Goal: Transaction & Acquisition: Book appointment/travel/reservation

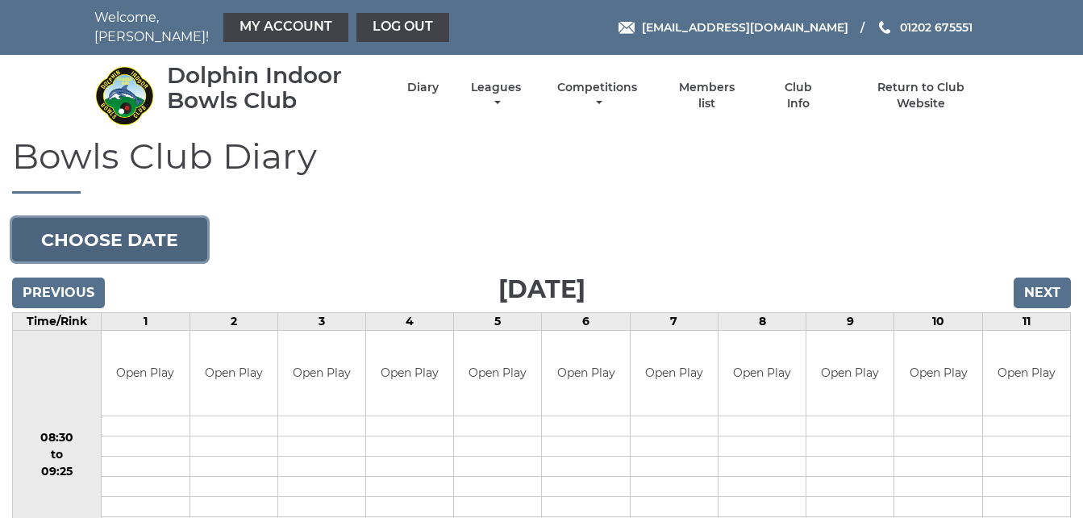
click at [186, 218] on button "Choose date" at bounding box center [109, 240] width 195 height 44
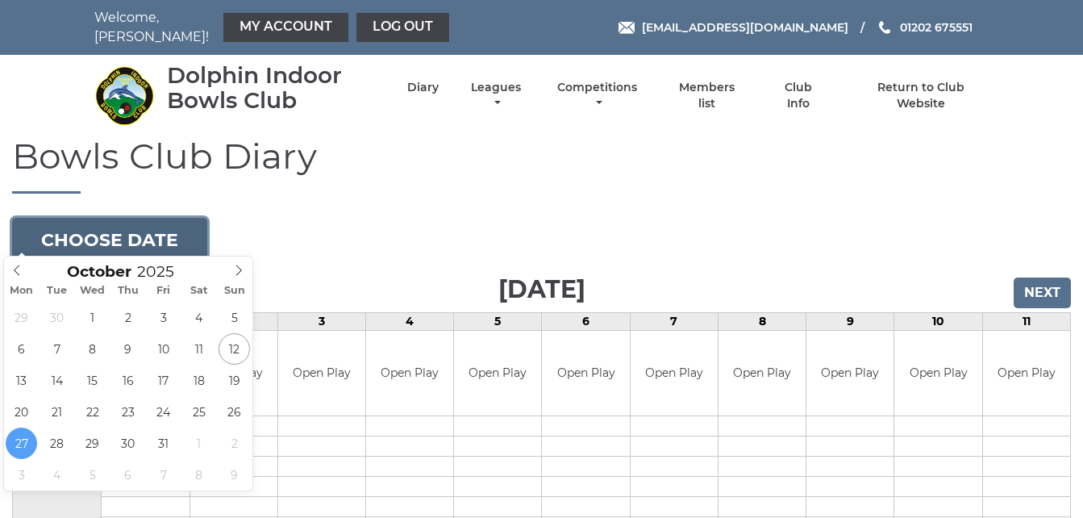
click at [174, 223] on button "Choose date" at bounding box center [109, 240] width 195 height 44
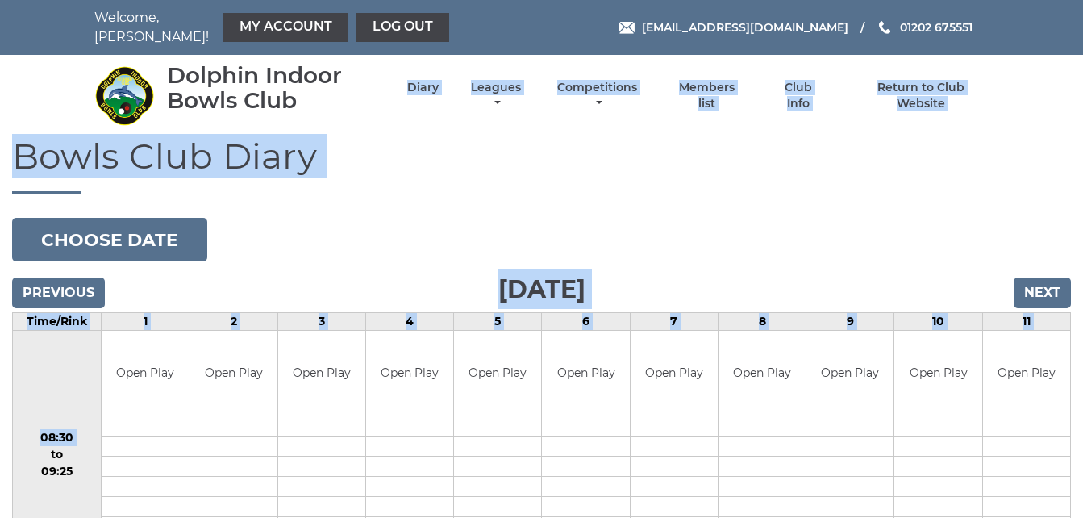
drag, startPoint x: 0, startPoint y: 0, endPoint x: 515, endPoint y: 169, distance: 542.6
click at [515, 169] on h1 "Bowls Club Diary" at bounding box center [541, 164] width 1059 height 57
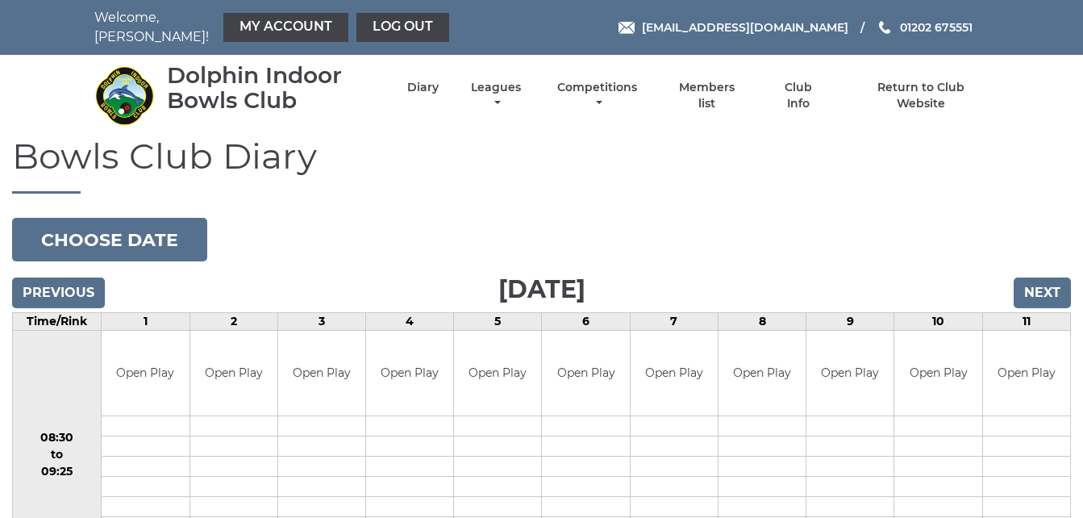
click at [515, 169] on h1 "Bowls Club Diary" at bounding box center [541, 164] width 1059 height 57
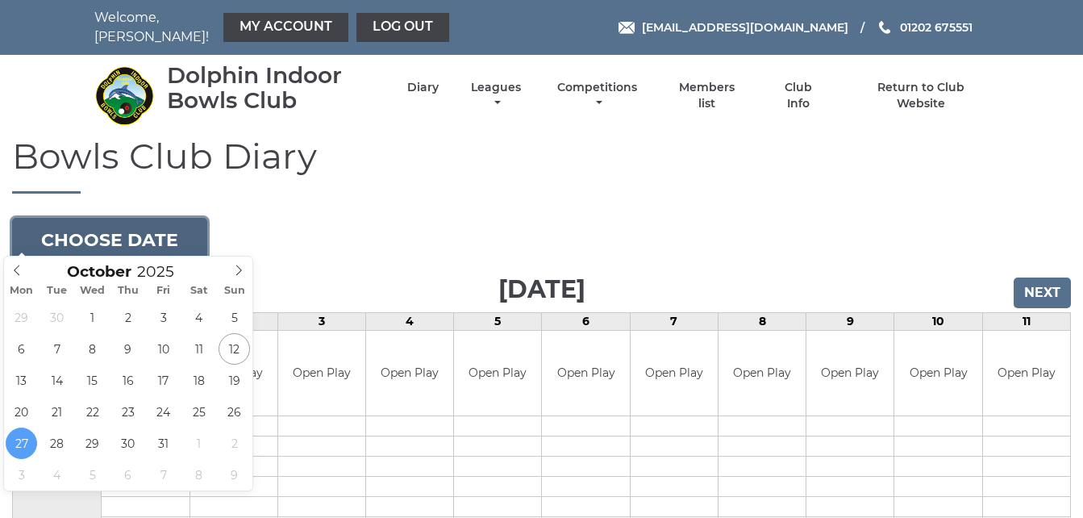
click at [189, 224] on button "Choose date" at bounding box center [109, 240] width 195 height 44
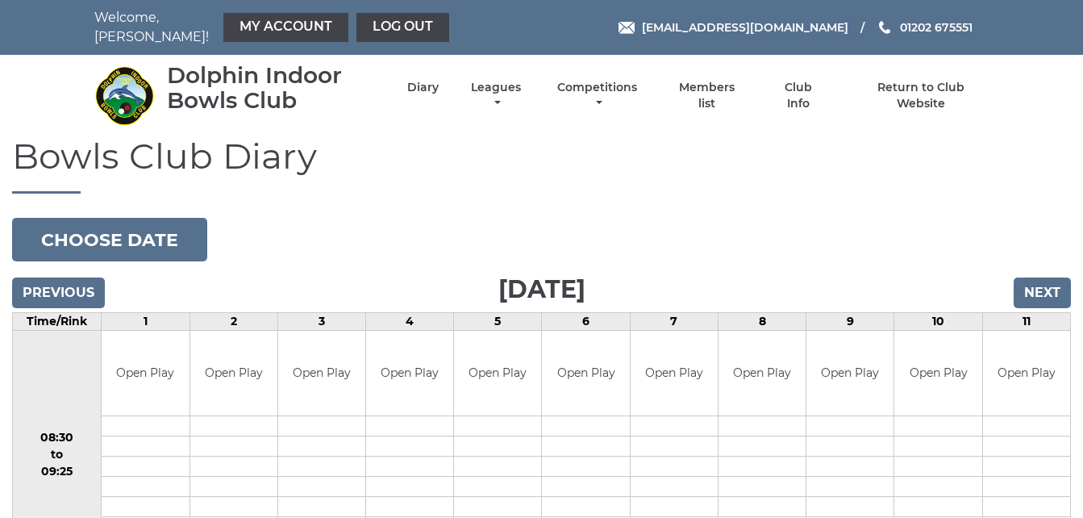
click at [416, 179] on h1 "Bowls Club Diary" at bounding box center [541, 164] width 1059 height 57
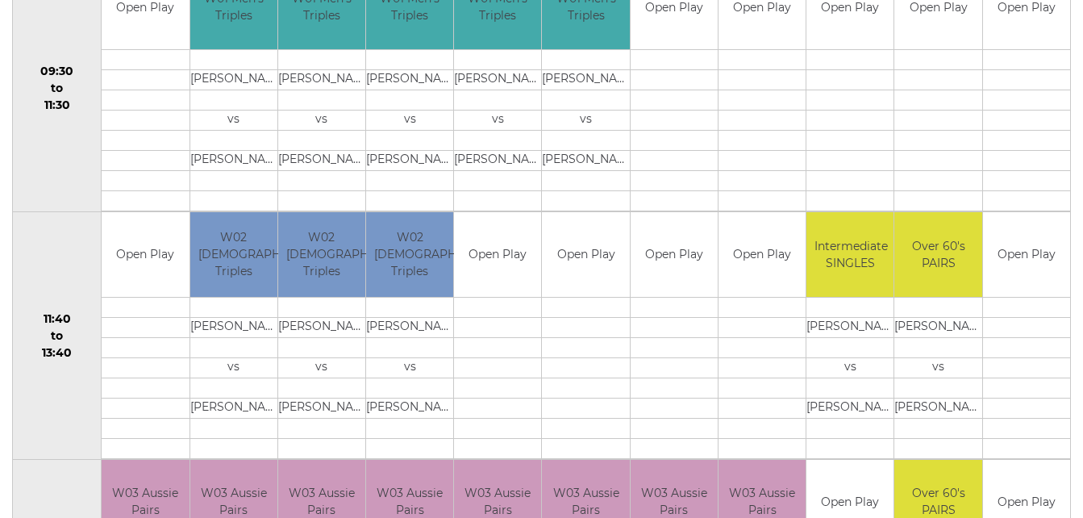
scroll to position [645, 0]
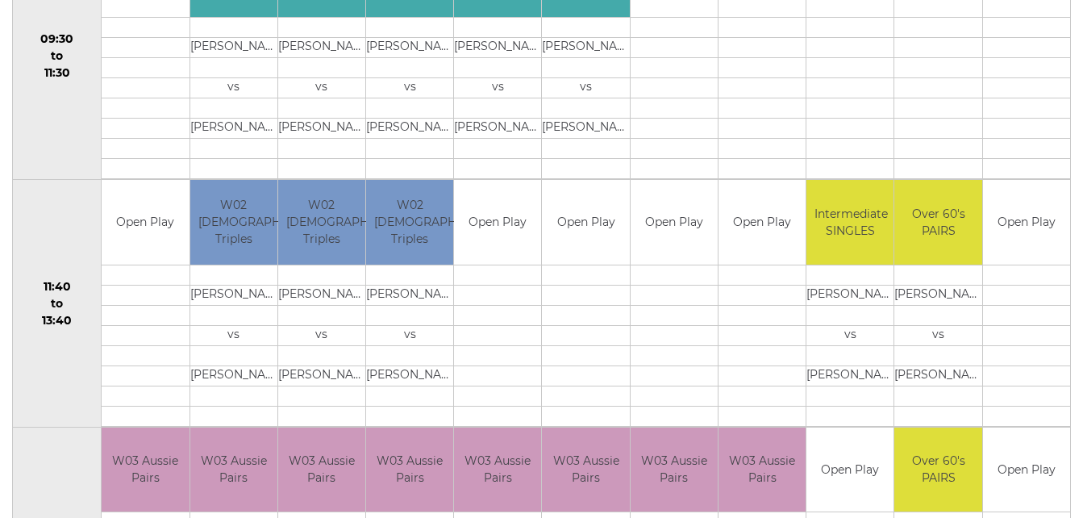
click at [26, 355] on td "11:40 to 13:40" at bounding box center [57, 304] width 89 height 248
click at [51, 355] on td "11:40 to 13:40" at bounding box center [57, 304] width 89 height 248
click at [50, 223] on td "11:40 to 13:40" at bounding box center [57, 304] width 89 height 248
click at [57, 369] on td "11:40 to 13:40" at bounding box center [57, 304] width 89 height 248
click at [86, 226] on td "11:40 to 13:40" at bounding box center [57, 304] width 89 height 248
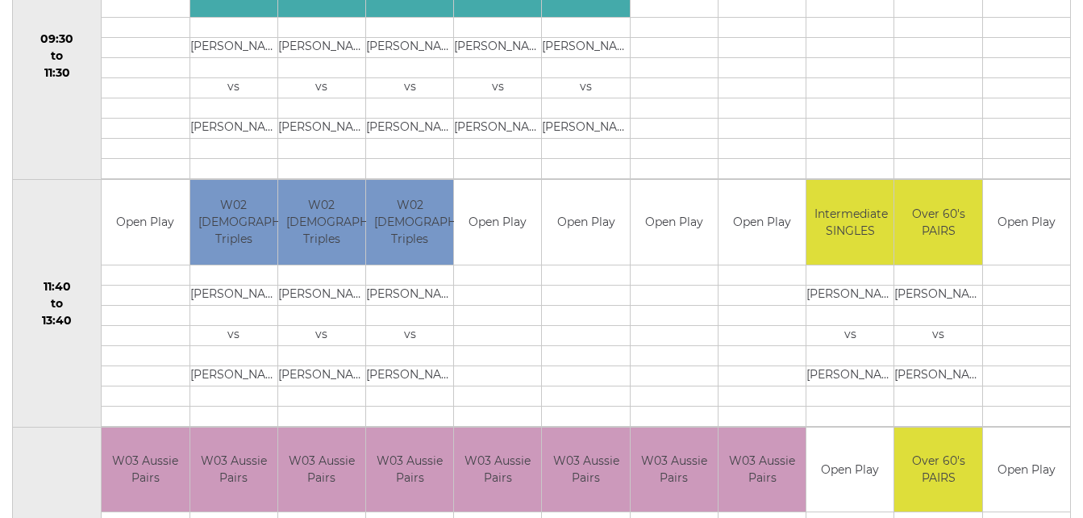
click at [65, 378] on td "11:40 to 13:40" at bounding box center [57, 304] width 89 height 248
click at [63, 367] on td "11:40 to 13:40" at bounding box center [57, 304] width 89 height 248
click at [52, 373] on td "11:40 to 13:40" at bounding box center [57, 304] width 89 height 248
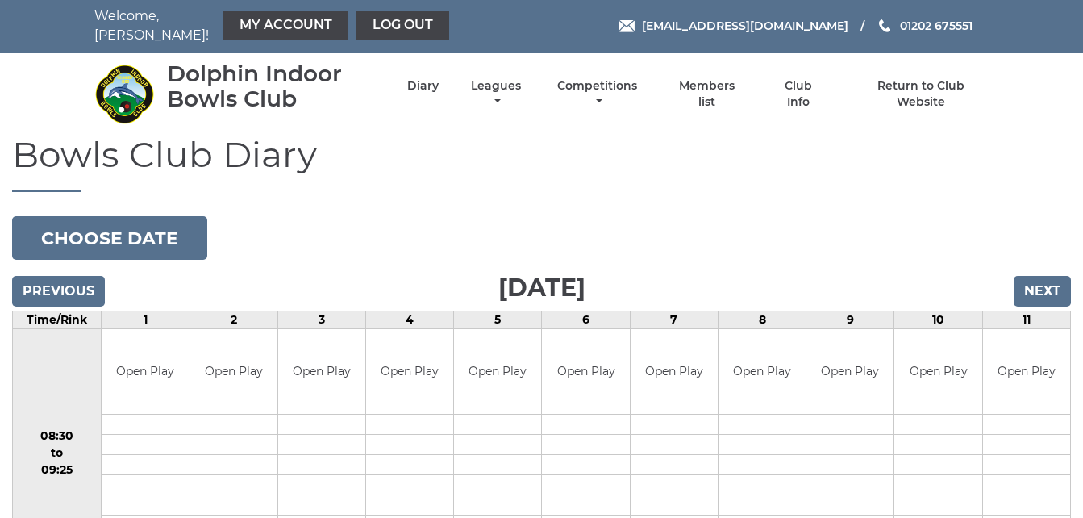
scroll to position [0, 0]
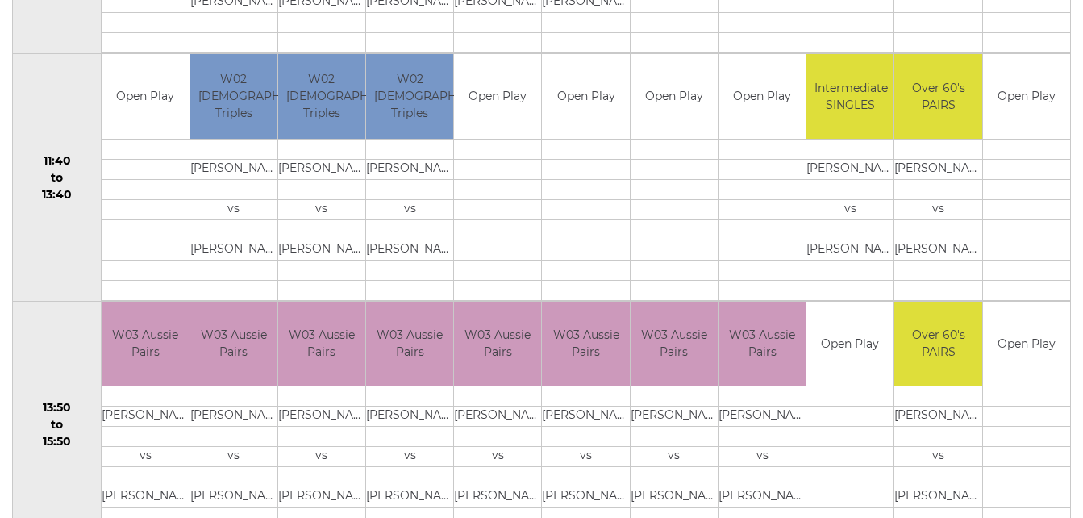
scroll to position [774, 0]
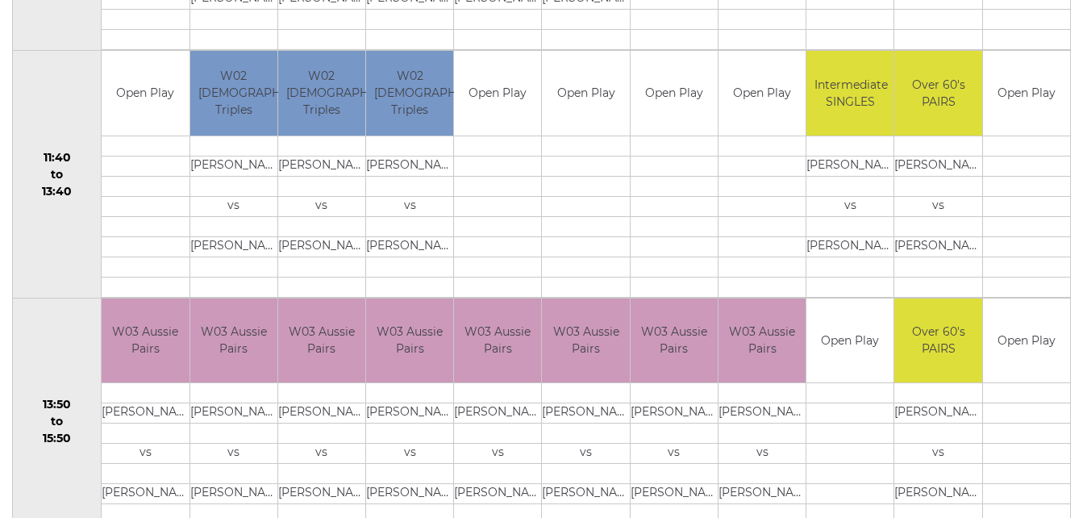
click at [44, 249] on td "11:40 to 13:40" at bounding box center [57, 175] width 89 height 248
click at [502, 278] on td at bounding box center [497, 287] width 87 height 20
click at [80, 242] on td "11:40 to 13:40" at bounding box center [57, 175] width 89 height 248
click at [489, 277] on td at bounding box center [497, 287] width 87 height 20
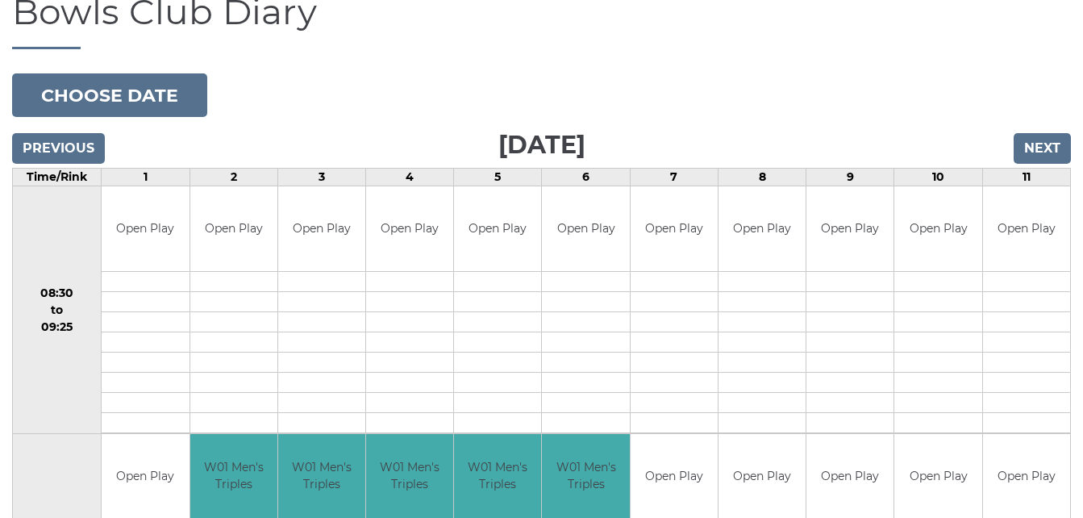
scroll to position [0, 0]
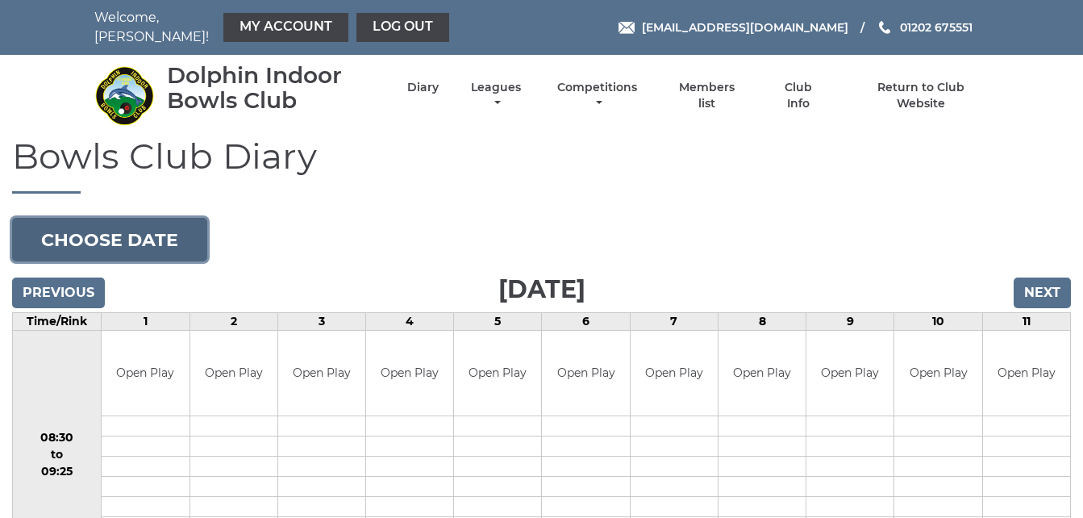
click at [186, 232] on button "Choose date" at bounding box center [109, 240] width 195 height 44
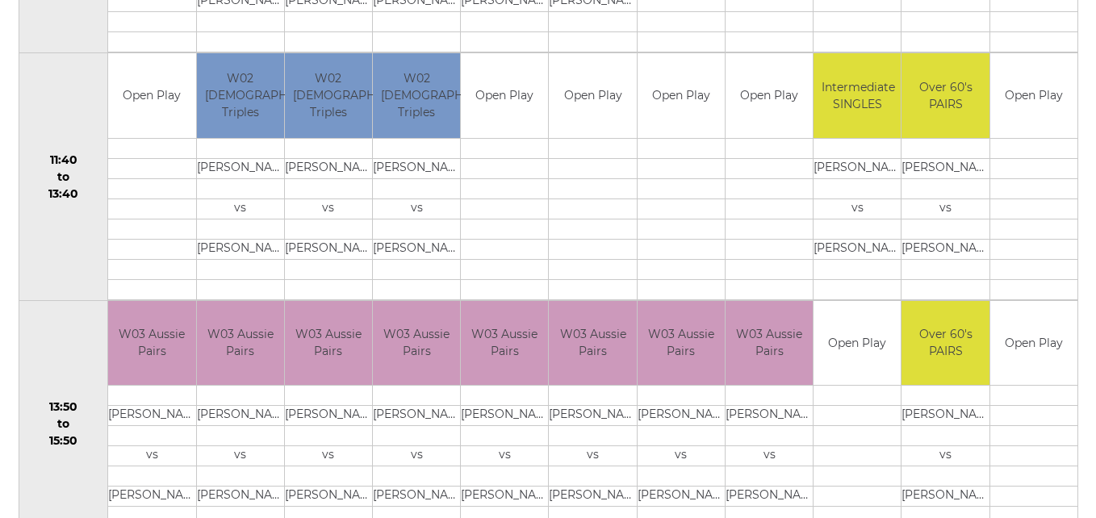
scroll to position [774, 0]
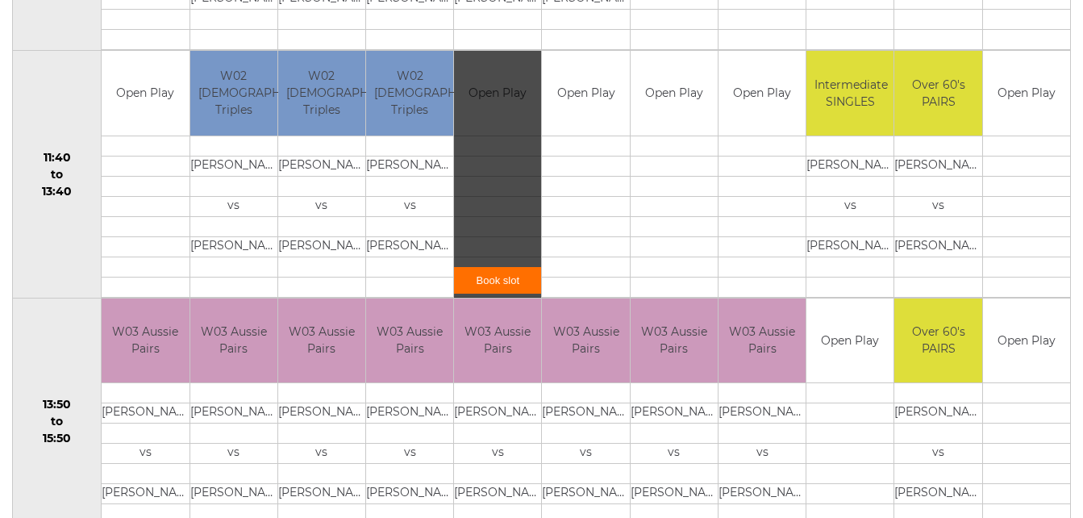
click at [521, 267] on link "Book slot" at bounding box center [497, 280] width 87 height 27
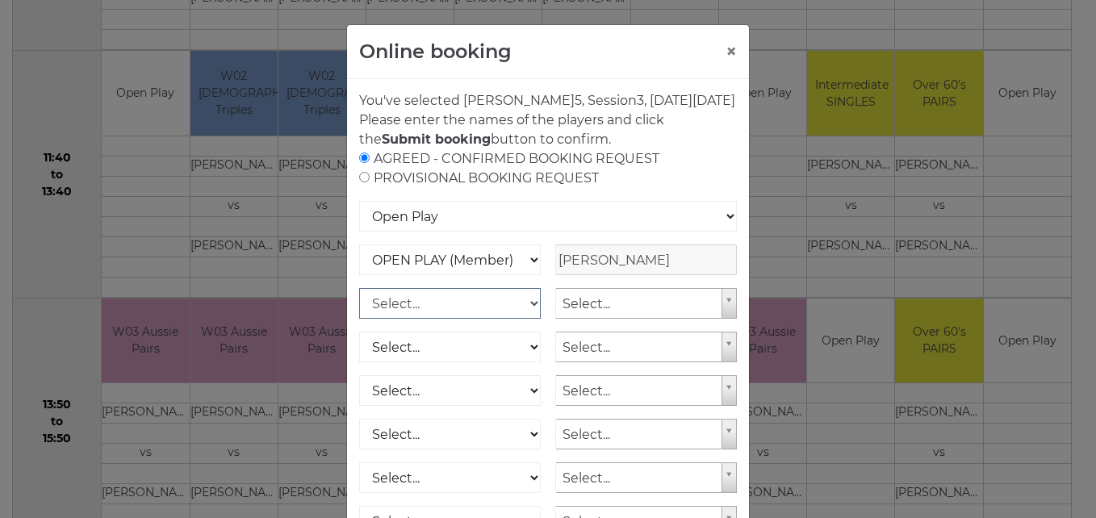
click at [524, 319] on select "Select... OPEN PLAY (Member) OPEN PLAY (Visitor) SPOONS (Member) SPOONS (Visito…" at bounding box center [450, 303] width 182 height 31
select select "1_12"
click at [359, 307] on select "Select... OPEN PLAY (Member) OPEN PLAY (Visitor) SPOONS (Member) SPOONS (Visito…" at bounding box center [450, 303] width 182 height 31
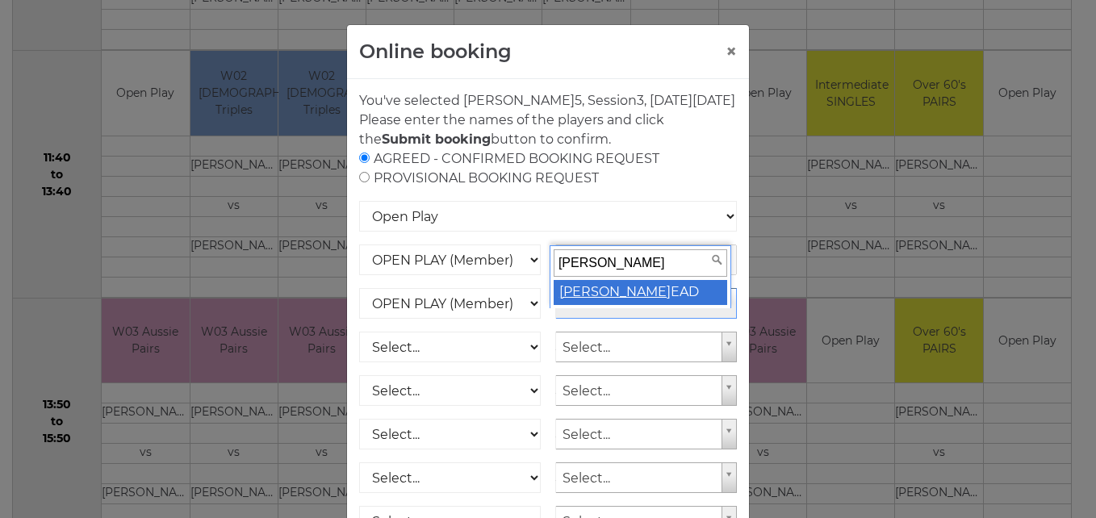
type input "mary h"
select select "1797"
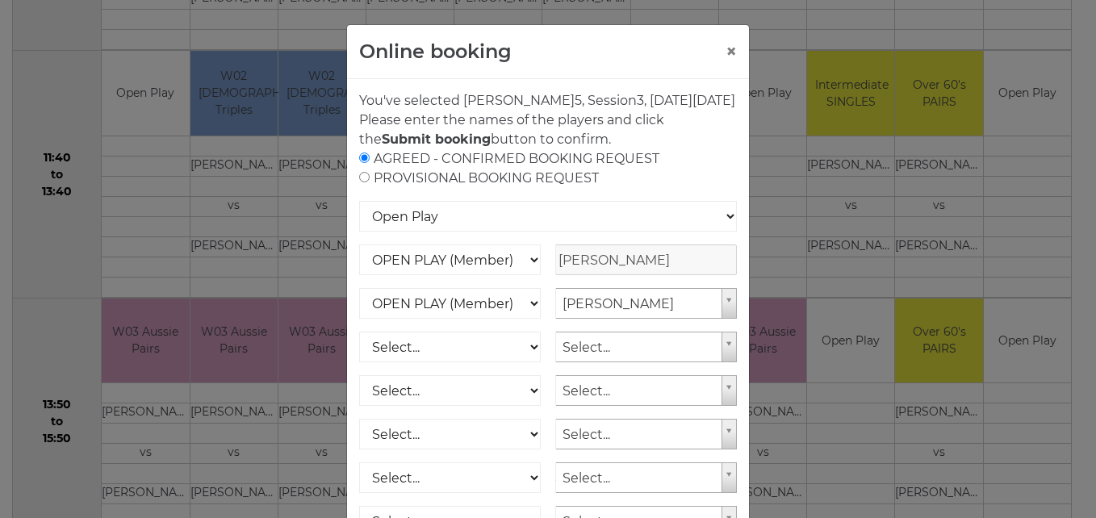
click at [695, 173] on div "AGREED - CONFIRMED BOOKING REQUEST PROVISIONAL BOOKING REQUEST" at bounding box center [548, 168] width 378 height 39
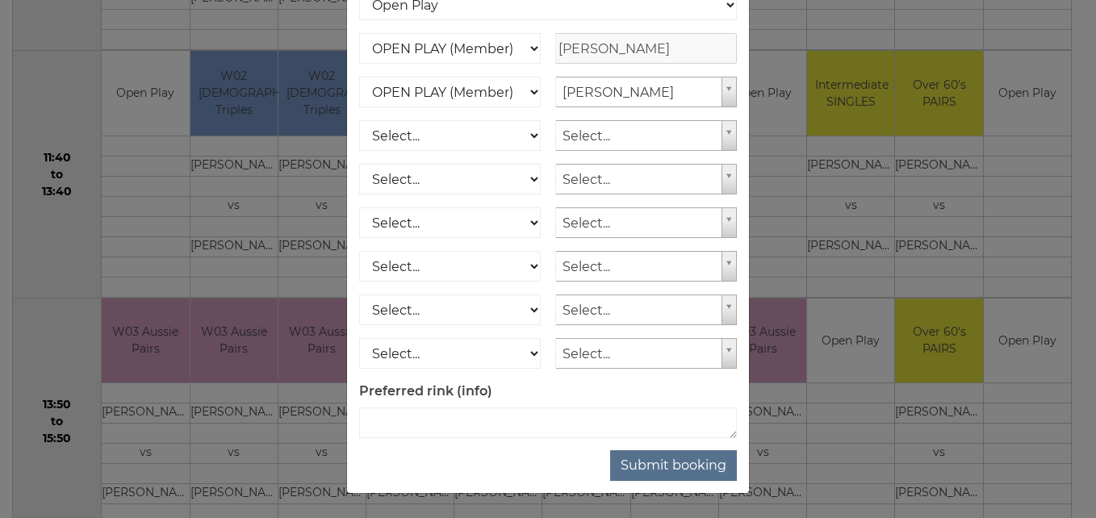
scroll to position [231, 0]
click at [691, 474] on button "Submit booking" at bounding box center [673, 465] width 127 height 31
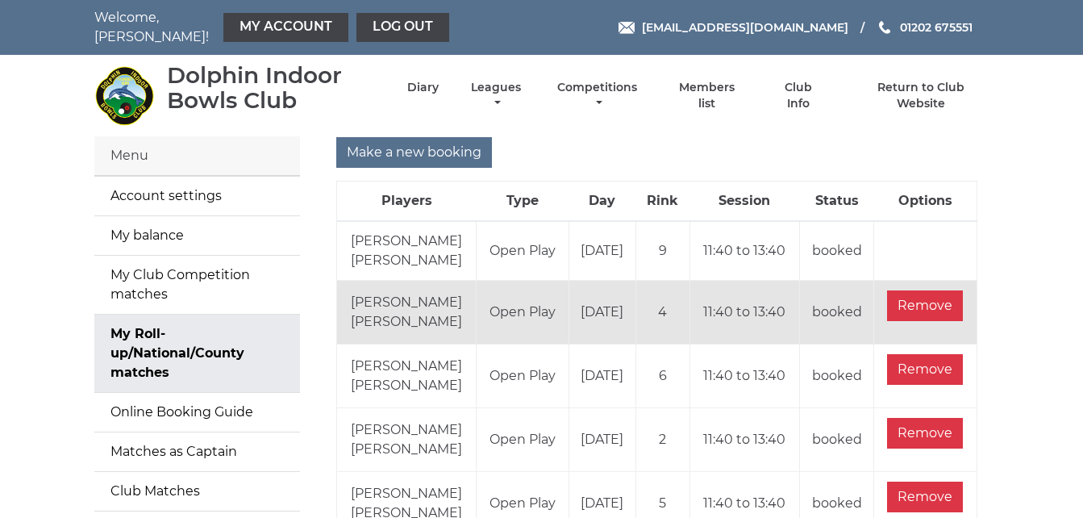
click at [1032, 383] on main "Menu Account settings My balance My Club Competition matches My Roll-up/Nationa…" at bounding box center [541, 355] width 1083 height 439
click at [415, 21] on link "Log out" at bounding box center [403, 27] width 93 height 29
